Goal: Task Accomplishment & Management: Use online tool/utility

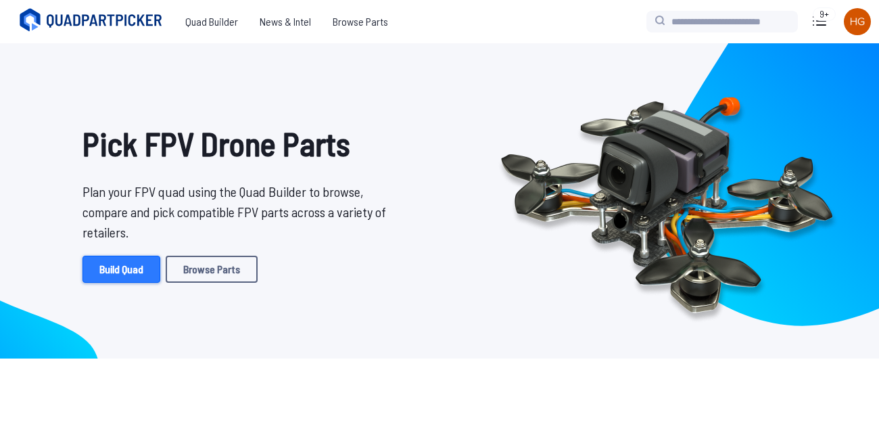
click at [141, 272] on link "Build Quad" at bounding box center [121, 268] width 78 height 27
